Goal: Navigation & Orientation: Find specific page/section

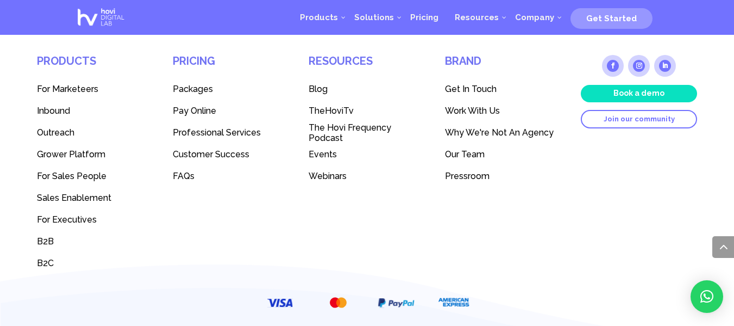
scroll to position [3110, 0]
click at [459, 153] on span "Our Team" at bounding box center [465, 154] width 40 height 10
click at [476, 106] on span "Work With Us" at bounding box center [472, 111] width 55 height 10
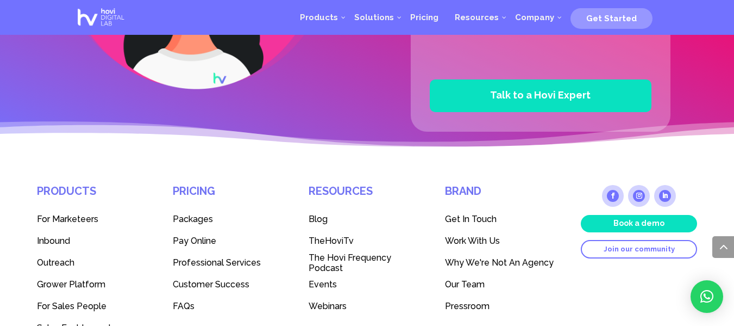
scroll to position [2979, 0]
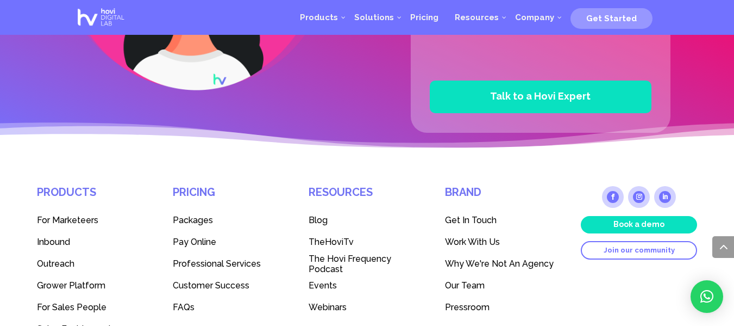
click at [664, 194] on link "Follow" at bounding box center [665, 197] width 22 height 22
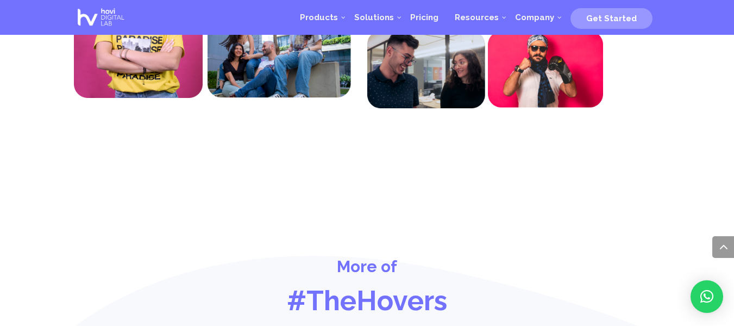
scroll to position [4374, 0]
